Goal: Task Accomplishment & Management: Complete application form

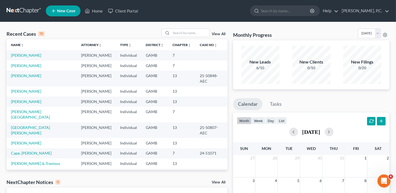
click at [65, 15] on link "New Case" at bounding box center [63, 10] width 35 height 11
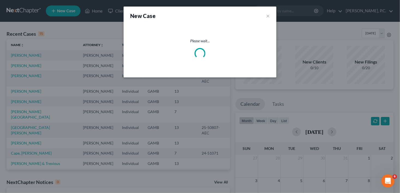
select select "18"
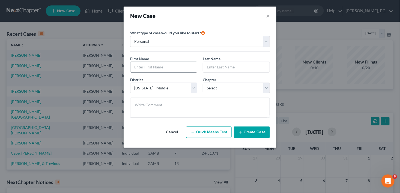
click at [146, 69] on input "text" at bounding box center [163, 67] width 67 height 10
type input "[PERSON_NAME]"
click at [230, 90] on select "Select 7 11 12 13" at bounding box center [236, 88] width 67 height 11
select select "3"
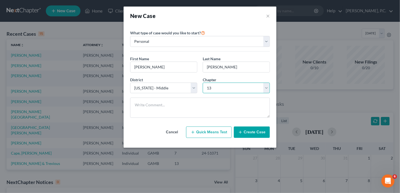
click at [203, 83] on select "Select 7 11 12 13" at bounding box center [236, 88] width 67 height 11
click at [248, 128] on button "Create Case" at bounding box center [252, 132] width 36 height 11
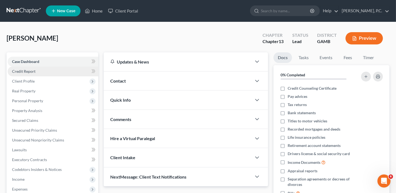
click at [20, 69] on span "Credit Report" at bounding box center [23, 71] width 23 height 5
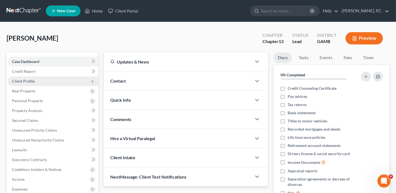
click at [22, 82] on span "Client Profile" at bounding box center [23, 81] width 23 height 5
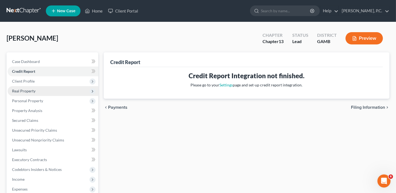
drag, startPoint x: 26, startPoint y: 92, endPoint x: 27, endPoint y: 95, distance: 3.2
click at [26, 92] on span "Real Property" at bounding box center [23, 91] width 23 height 5
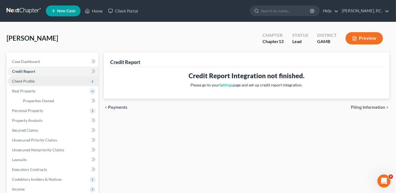
click at [24, 80] on span "Client Profile" at bounding box center [23, 81] width 23 height 5
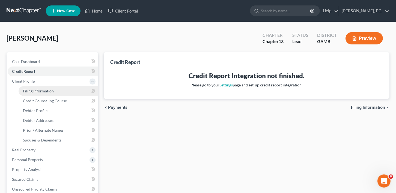
click at [26, 89] on span "Filing Information" at bounding box center [38, 91] width 31 height 5
select select "1"
select select "0"
select select "3"
select select "18"
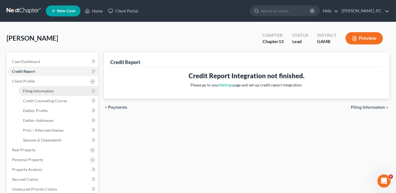
select select "10"
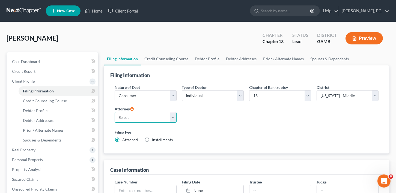
drag, startPoint x: 141, startPoint y: 116, endPoint x: 140, endPoint y: 119, distance: 3.6
click at [141, 117] on select "Select [PERSON_NAME]" at bounding box center [146, 117] width 62 height 11
select select "0"
click at [115, 112] on select "Select [PERSON_NAME]" at bounding box center [146, 117] width 62 height 11
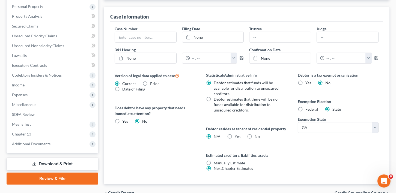
scroll to position [188, 0]
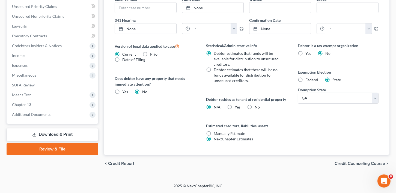
click at [354, 159] on div "chevron_left Credit Report Credit Counseling Course chevron_right" at bounding box center [246, 163] width 285 height 17
click at [354, 164] on span "Credit Counseling Course" at bounding box center [359, 163] width 50 height 4
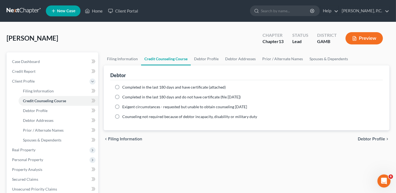
click at [122, 95] on label "Completed in the last 180 days and do not have certificate (file [DATE])" at bounding box center [181, 96] width 118 height 5
click at [124, 95] on input "Completed in the last 180 days and do not have certificate (file [DATE])" at bounding box center [126, 96] width 4 height 4
radio input "true"
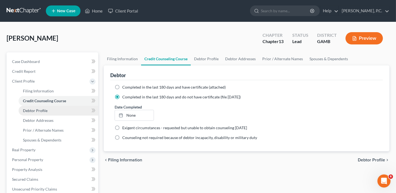
click at [49, 109] on link "Debtor Profile" at bounding box center [59, 111] width 80 height 10
select select "0"
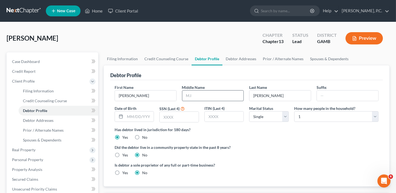
drag, startPoint x: 180, startPoint y: 100, endPoint x: 187, endPoint y: 97, distance: 7.4
click at [180, 100] on div "Middle Name" at bounding box center [212, 93] width 67 height 17
click at [191, 96] on input "text" at bounding box center [212, 96] width 61 height 10
type input "[PERSON_NAME]"
type input "Jr."
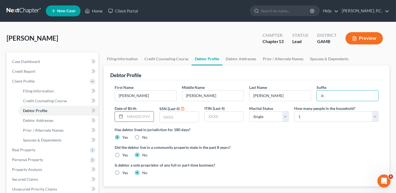
click at [134, 116] on input "text" at bounding box center [139, 117] width 29 height 10
type input "[DATE]"
click at [162, 119] on input "text" at bounding box center [179, 117] width 39 height 10
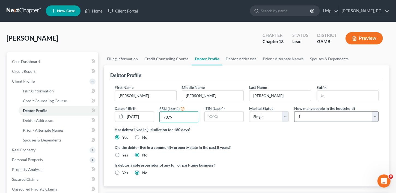
type input "7879"
click at [312, 120] on select "Select 1 2 3 4 5 6 7 8 9 10 11 12 13 14 15 16 17 18 19 20" at bounding box center [336, 116] width 84 height 11
select select "1"
click at [294, 111] on select "Select 1 2 3 4 5 6 7 8 9 10 11 12 13 14 15 16 17 18 19 20" at bounding box center [336, 116] width 84 height 11
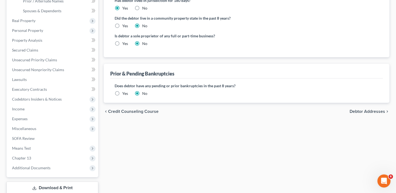
scroll to position [137, 0]
